Goal: Register for event/course

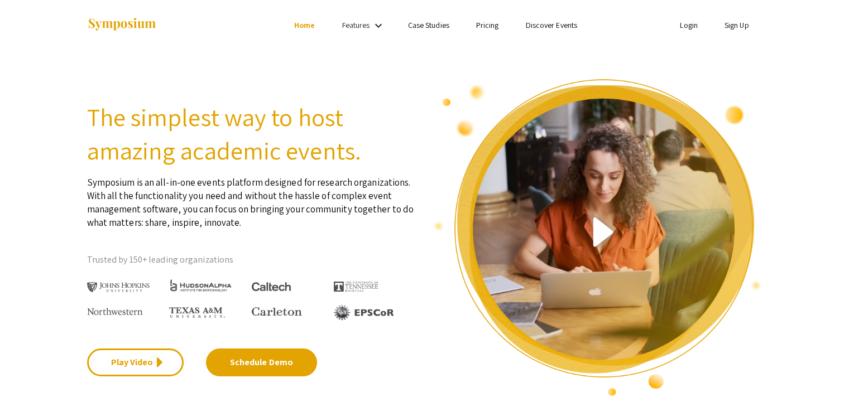
click at [728, 31] on li "Sign Up" at bounding box center [736, 24] width 51 height 13
click at [740, 23] on link "Sign Up" at bounding box center [736, 25] width 25 height 10
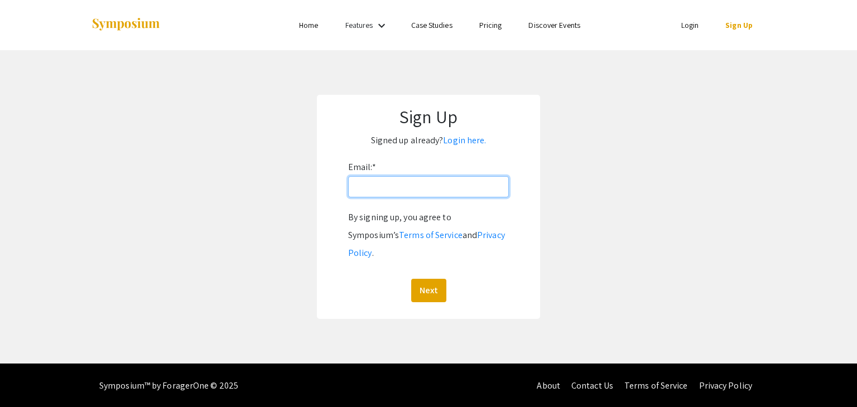
click at [378, 186] on input "Email: *" at bounding box center [428, 186] width 161 height 21
type input "mcasagra@andrew.cmu.edu"
click at [411, 279] on button "Next" at bounding box center [428, 290] width 35 height 23
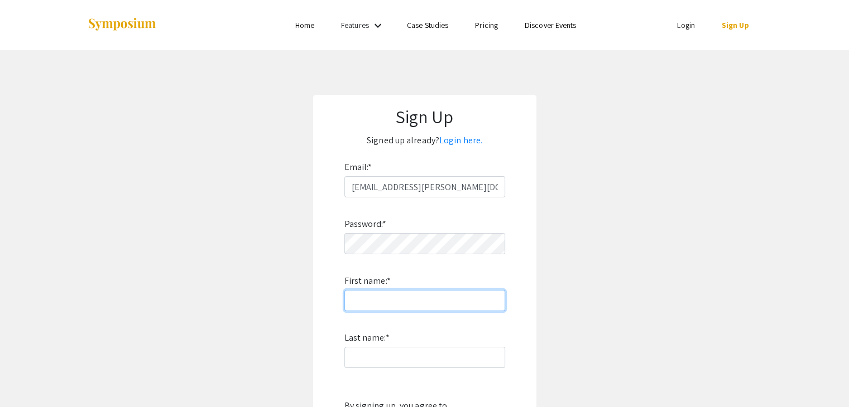
click at [368, 295] on input "First name: *" at bounding box center [424, 300] width 161 height 21
type input "Marco"
click at [366, 342] on label "Last name: *" at bounding box center [366, 338] width 45 height 18
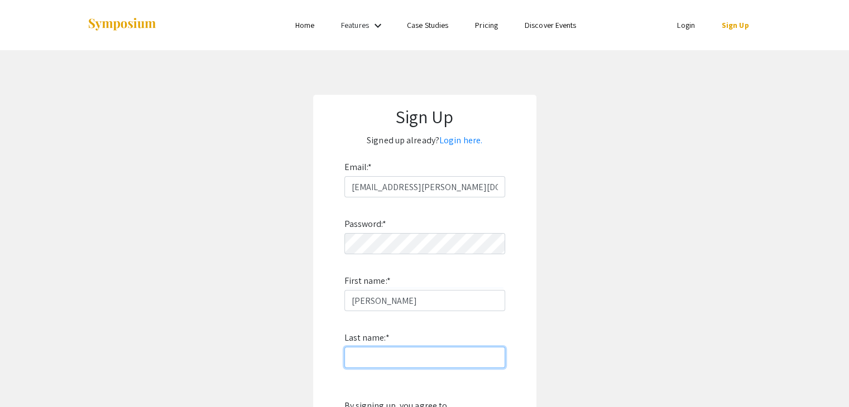
click at [366, 347] on input "Last name: *" at bounding box center [424, 357] width 161 height 21
click at [366, 348] on input "Last name: *" at bounding box center [424, 357] width 161 height 21
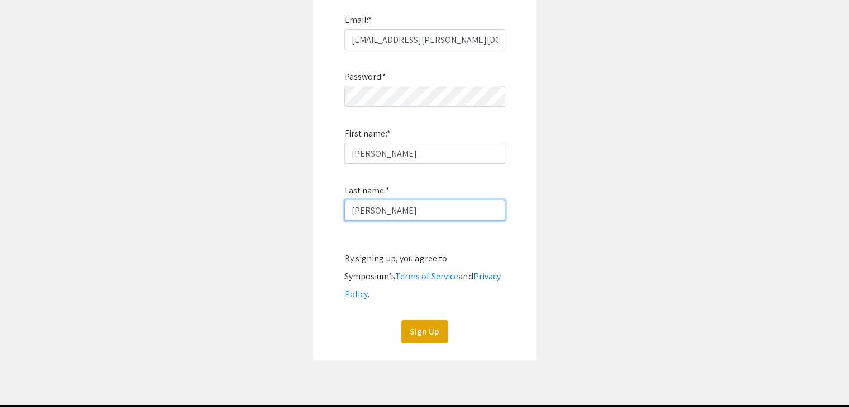
scroll to position [148, 0]
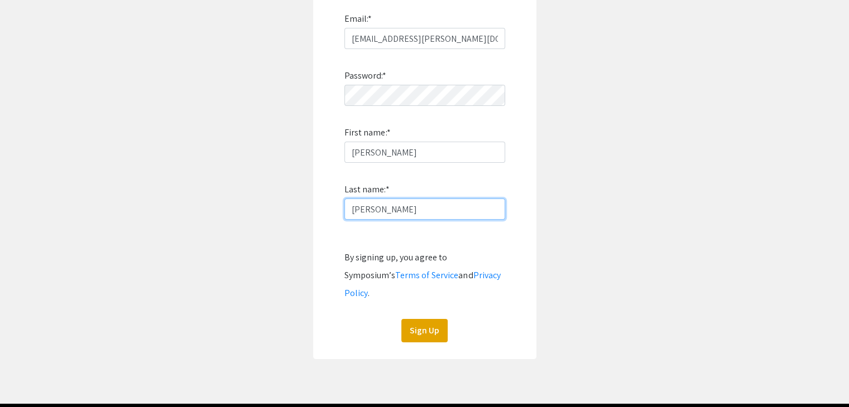
click at [354, 210] on input "Casagrande" at bounding box center [424, 209] width 161 height 21
type input "Savi Casagrande"
click at [412, 319] on button "Sign Up" at bounding box center [424, 330] width 46 height 23
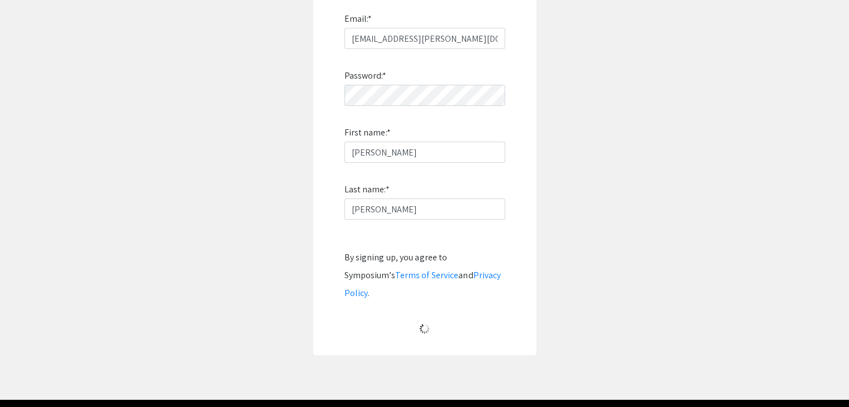
scroll to position [11, 0]
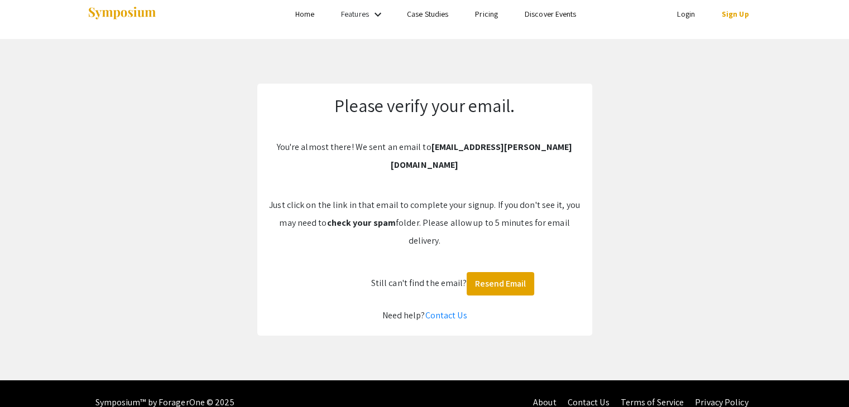
click at [683, 17] on link "Login" at bounding box center [686, 14] width 18 height 10
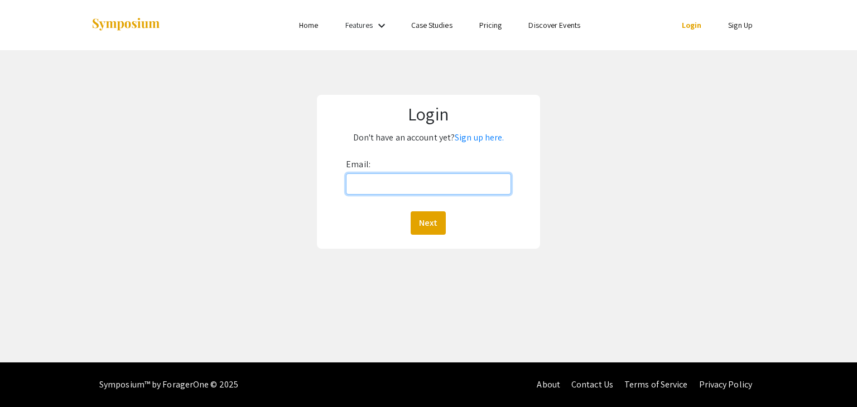
click at [467, 179] on input "Email:" at bounding box center [428, 184] width 165 height 21
type input "mcasagra@qatar.cmu.edu"
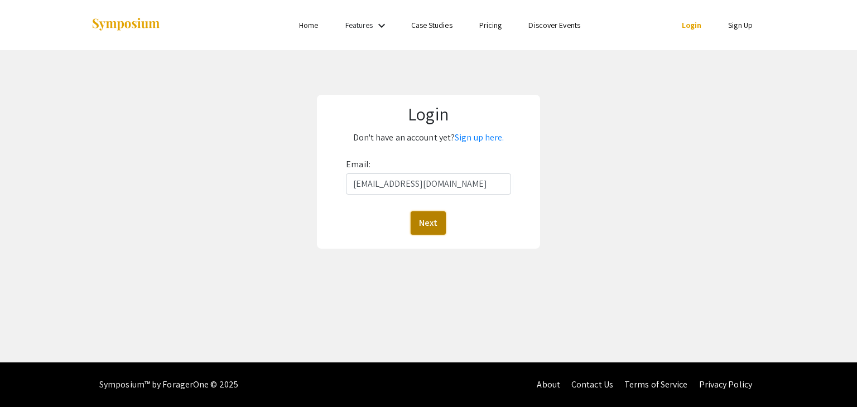
click at [422, 220] on button "Next" at bounding box center [428, 223] width 35 height 23
click at [311, 27] on link "Home" at bounding box center [308, 25] width 19 height 10
click at [392, 170] on div "Email: Next" at bounding box center [428, 195] width 165 height 79
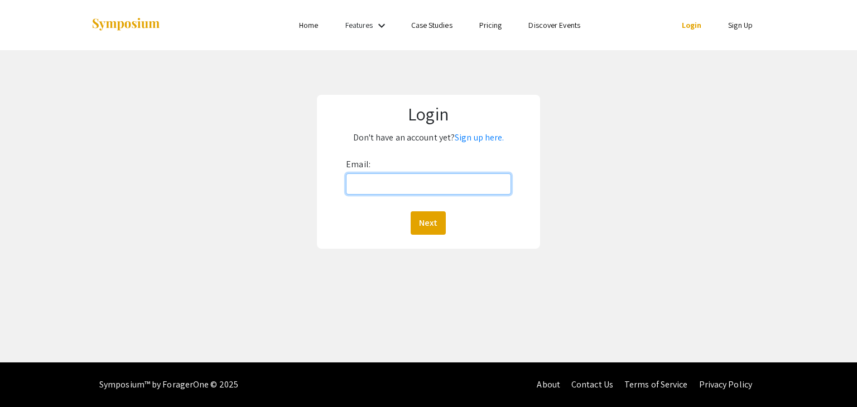
click at [393, 181] on input "Email:" at bounding box center [428, 184] width 165 height 21
type input "mcasagra@andrew.cmu.edu"
click at [411, 212] on button "Next" at bounding box center [428, 223] width 35 height 23
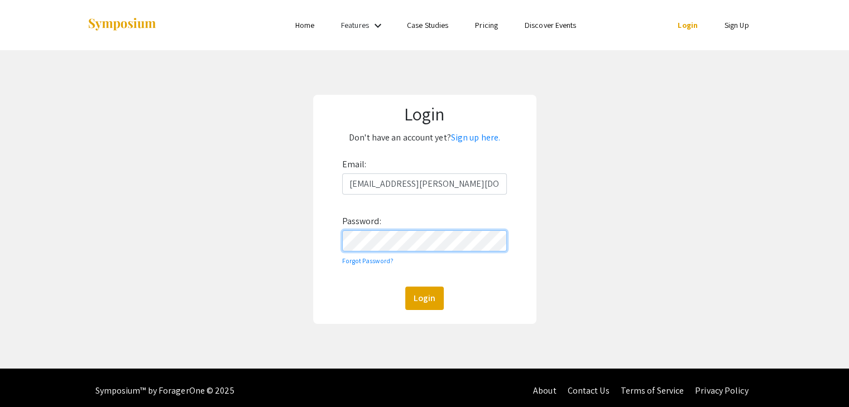
click at [405, 287] on button "Login" at bounding box center [424, 298] width 39 height 23
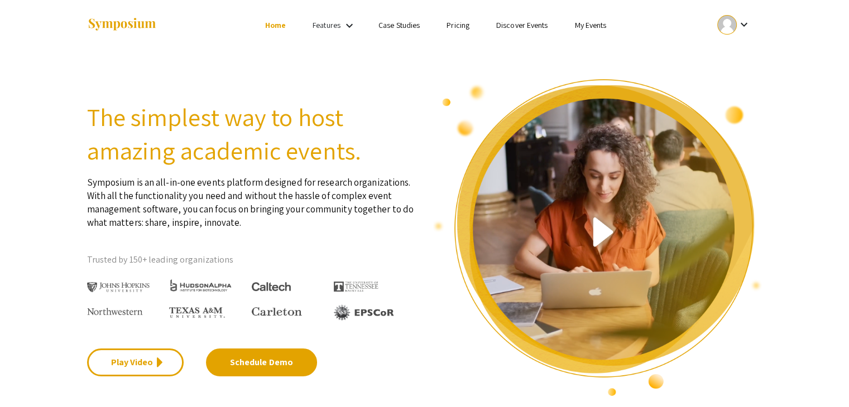
click at [589, 29] on link "My Events" at bounding box center [590, 25] width 32 height 10
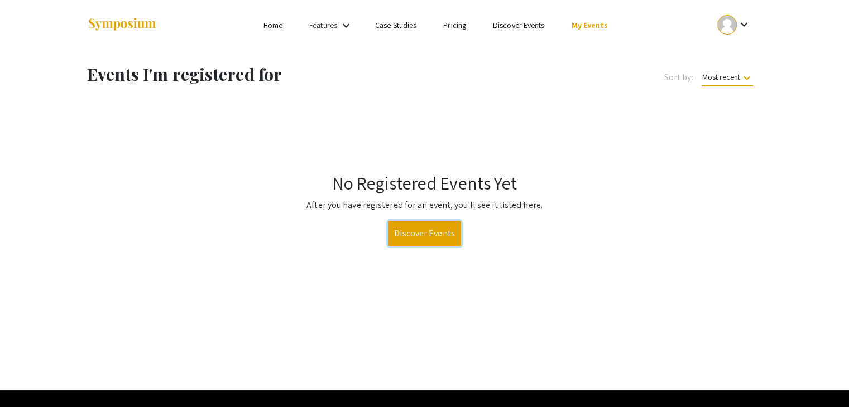
click at [444, 235] on link "Discover Events" at bounding box center [424, 234] width 73 height 26
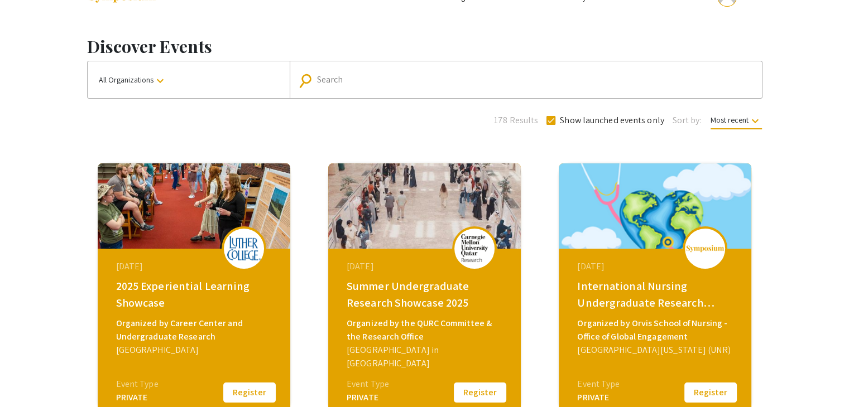
scroll to position [73, 0]
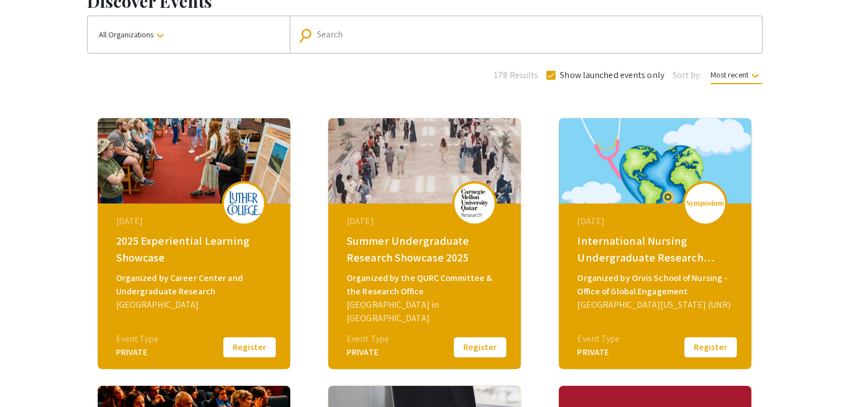
click at [470, 349] on button "Register" at bounding box center [480, 347] width 56 height 23
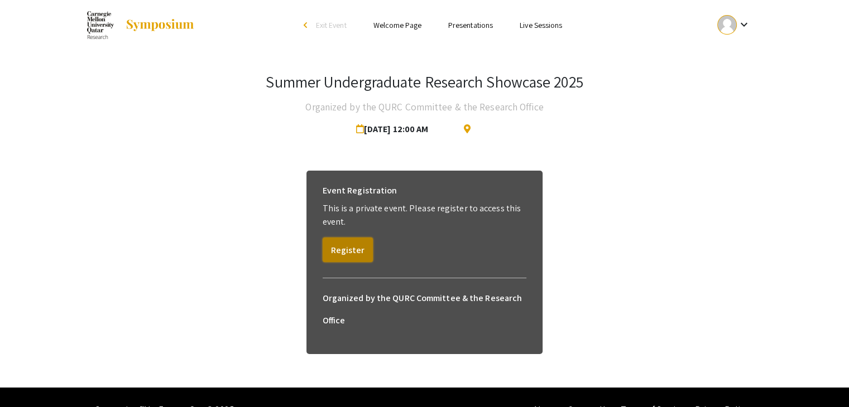
click at [348, 251] on button "Register" at bounding box center [348, 250] width 50 height 25
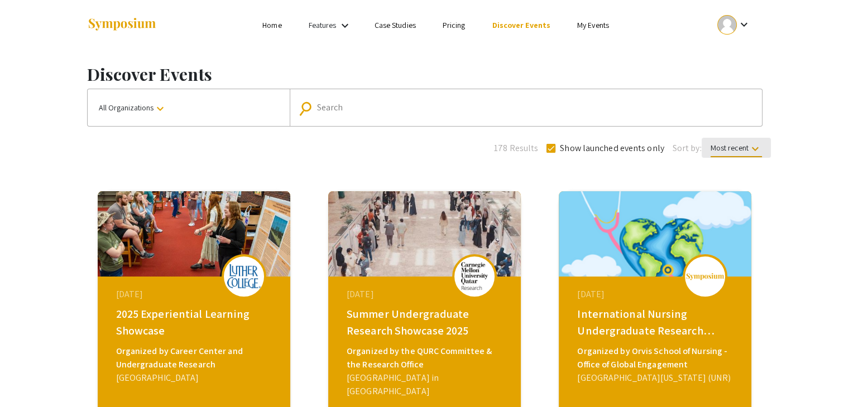
click at [728, 152] on span "Most recent keyboard_arrow_down" at bounding box center [736, 150] width 51 height 15
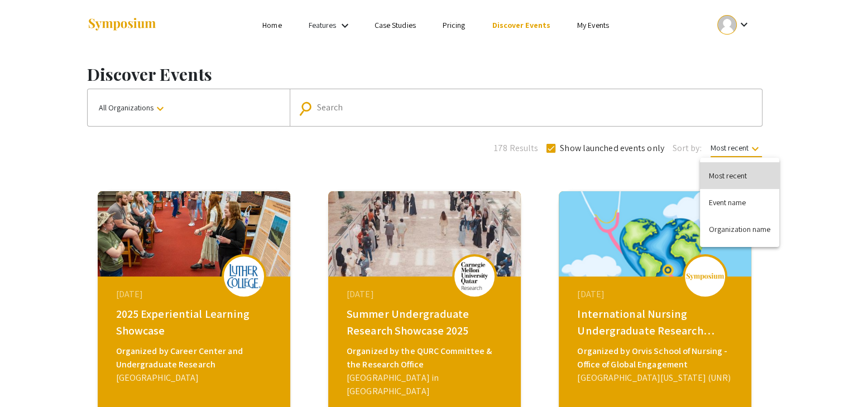
click at [727, 184] on button "Most recent" at bounding box center [739, 175] width 79 height 27
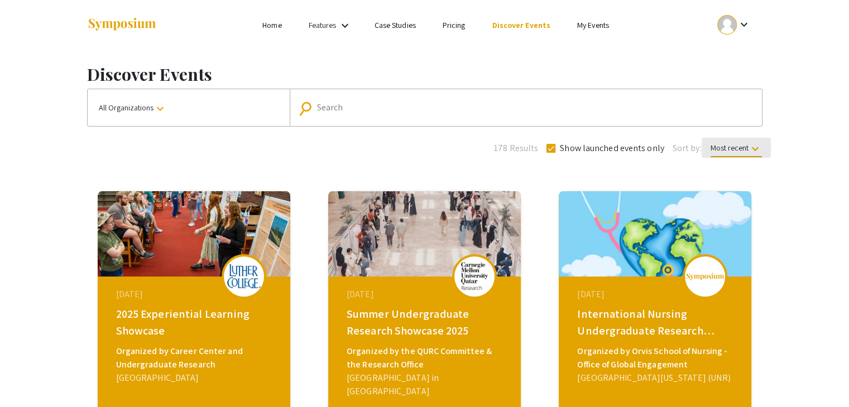
click at [728, 147] on span "Most recent keyboard_arrow_down" at bounding box center [736, 150] width 51 height 15
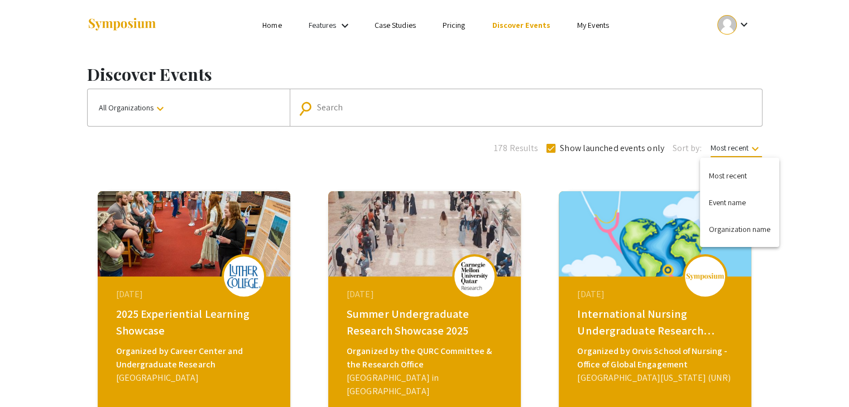
click at [250, 108] on div at bounding box center [424, 203] width 849 height 407
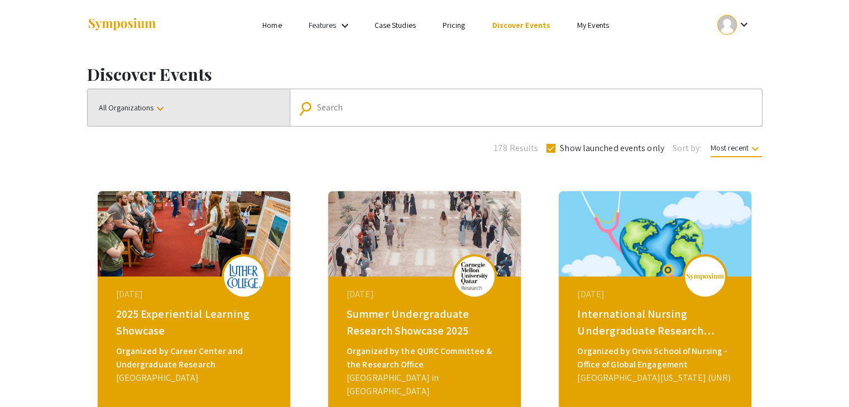
click at [151, 110] on span "All Organizations keyboard_arrow_down" at bounding box center [133, 108] width 68 height 10
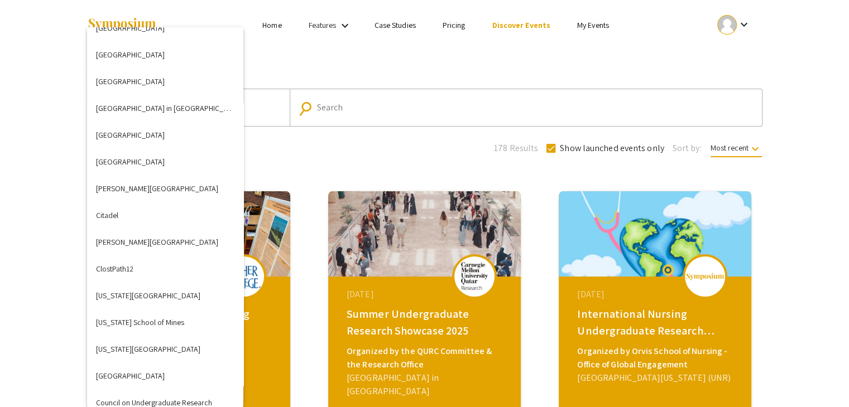
scroll to position [633, 0]
click at [159, 119] on button "Carnegie Mellon University in Qatar" at bounding box center [165, 108] width 156 height 27
checkbox input "false"
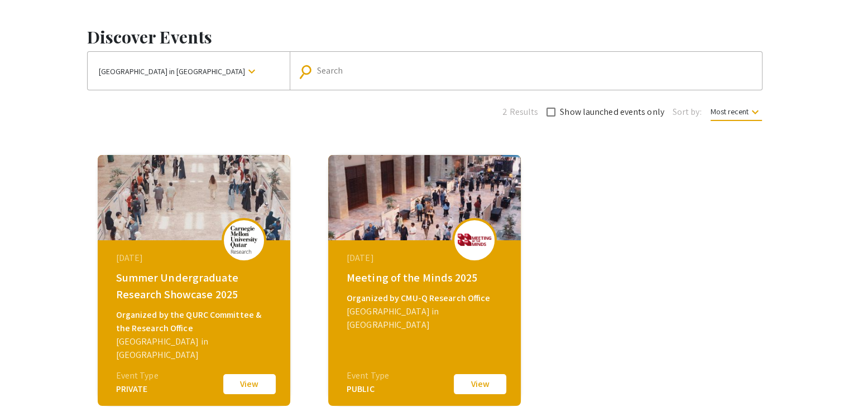
scroll to position [44, 0]
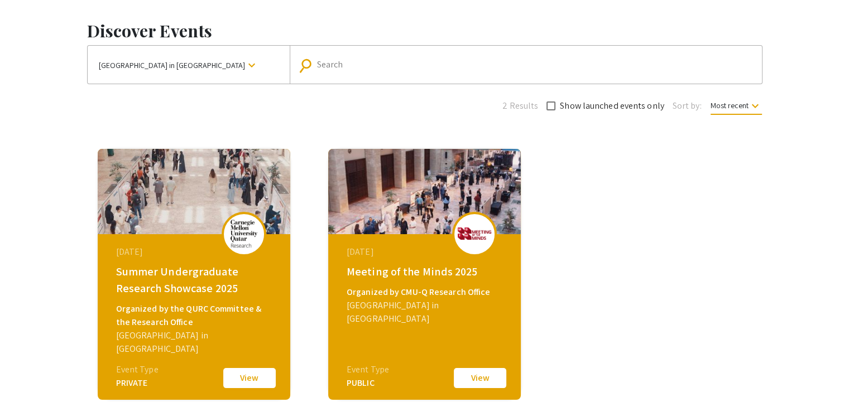
click at [253, 381] on button "View" at bounding box center [250, 378] width 56 height 23
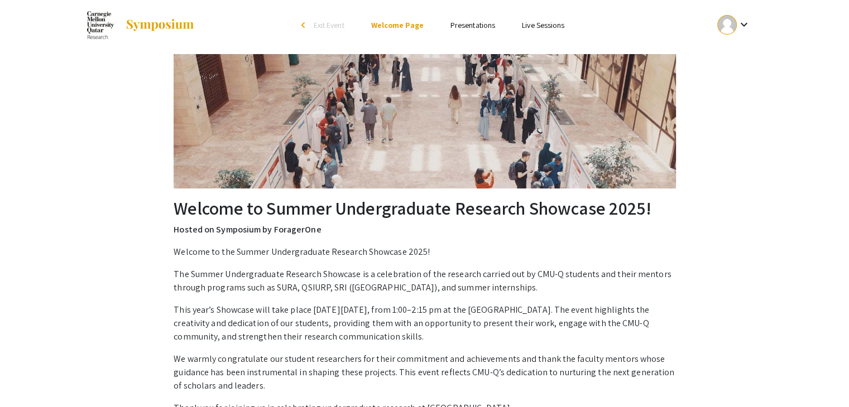
click at [473, 32] on ul "Skip navigation arrow_back_ios Exit Event Welcome Page Presentations Live Sessi…" at bounding box center [424, 25] width 223 height 50
click at [472, 30] on li "Presentations" at bounding box center [472, 24] width 71 height 13
click at [469, 27] on link "Presentations" at bounding box center [472, 25] width 45 height 10
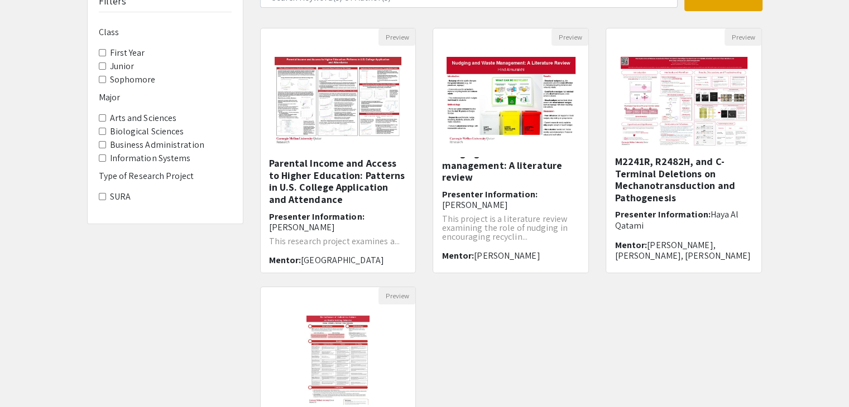
click at [102, 49] on Year "First Year" at bounding box center [102, 52] width 7 height 7
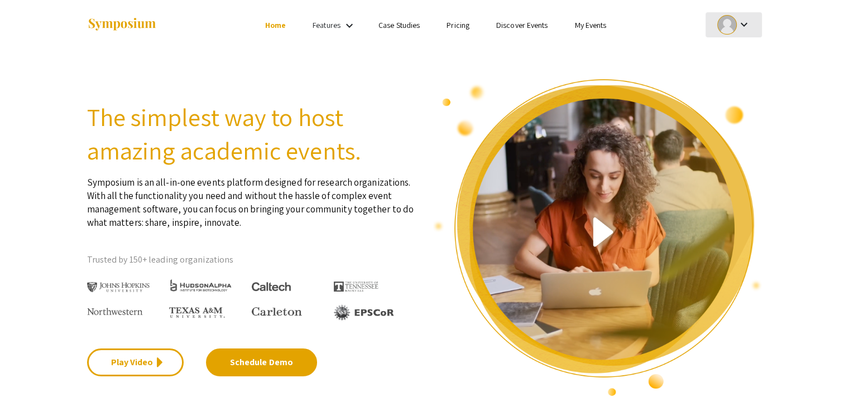
click at [744, 27] on mat-icon "keyboard_arrow_down" at bounding box center [743, 24] width 13 height 13
click at [730, 110] on button "Sign out" at bounding box center [740, 108] width 69 height 27
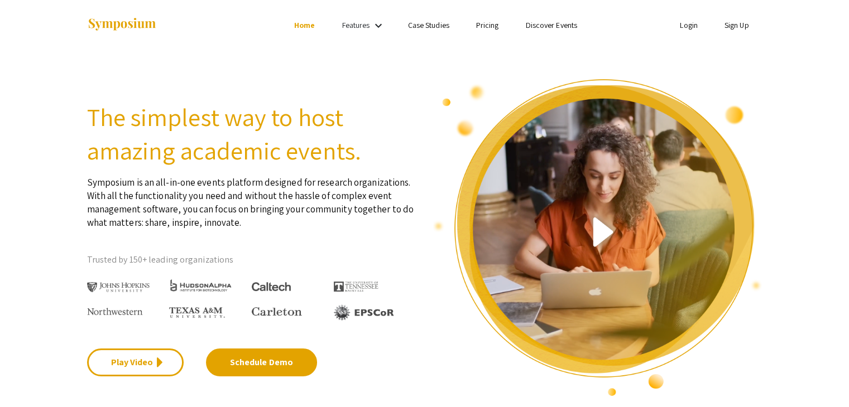
click at [739, 22] on link "Sign Up" at bounding box center [736, 25] width 25 height 10
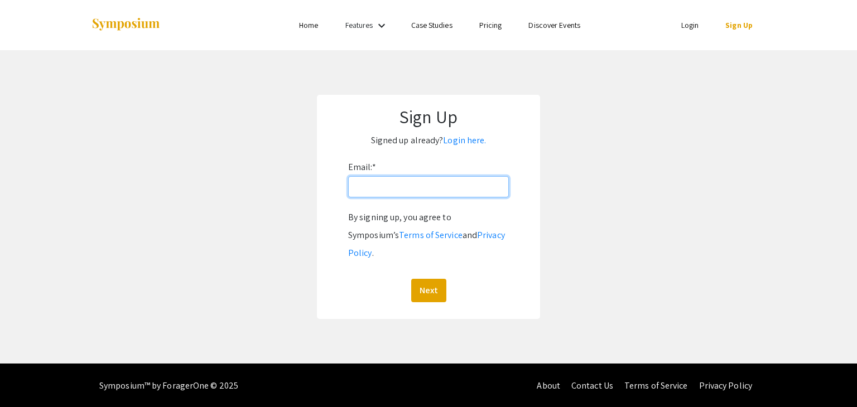
click at [471, 181] on input "Email: *" at bounding box center [428, 186] width 161 height 21
type input "mcasagra@qatar.cmu.edu"
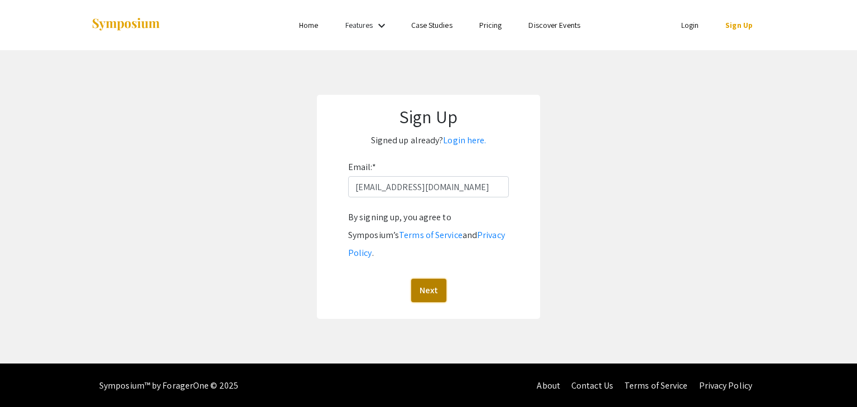
click at [431, 279] on button "Next" at bounding box center [428, 290] width 35 height 23
